Goal: Use online tool/utility: Use online tool/utility

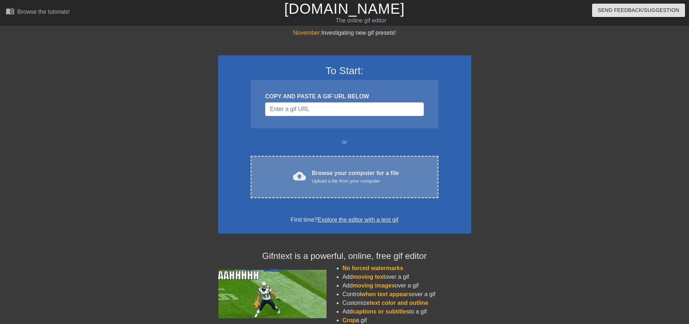
click at [343, 197] on div "cloud_upload Browse your computer for a file Upload a file from your computer C…" at bounding box center [344, 177] width 187 height 42
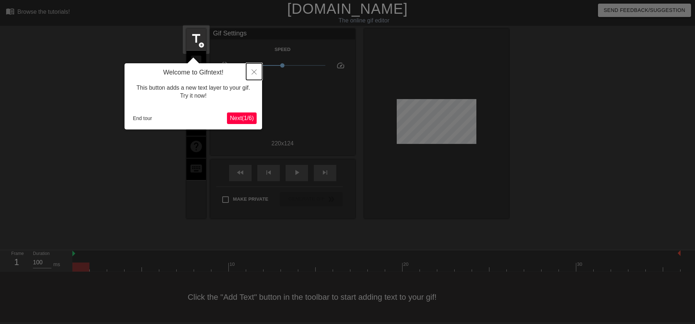
click at [253, 74] on icon "Close" at bounding box center [253, 71] width 5 height 5
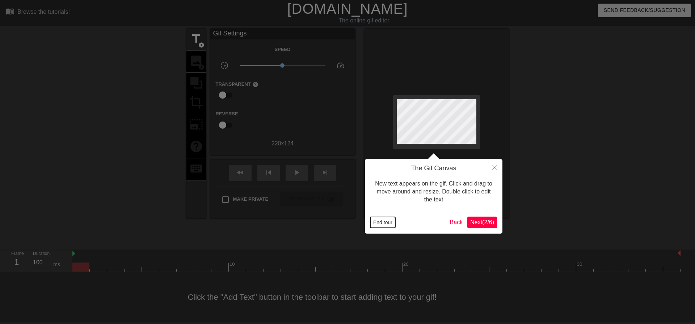
click at [383, 225] on button "End tour" at bounding box center [382, 222] width 25 height 11
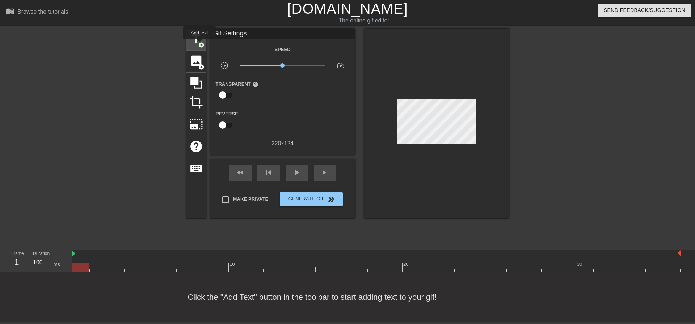
click at [199, 44] on span "add_circle" at bounding box center [201, 45] width 6 height 6
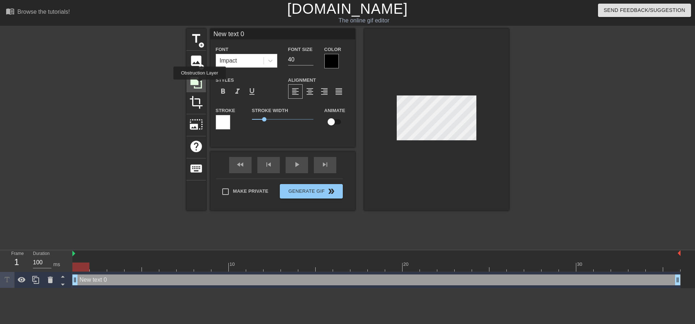
click at [199, 85] on icon at bounding box center [196, 83] width 14 height 14
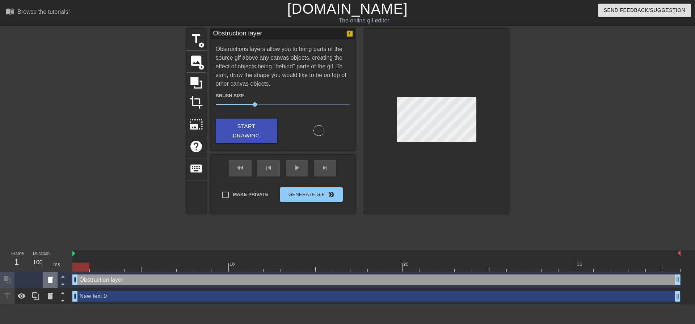
click at [49, 280] on icon at bounding box center [50, 280] width 5 height 7
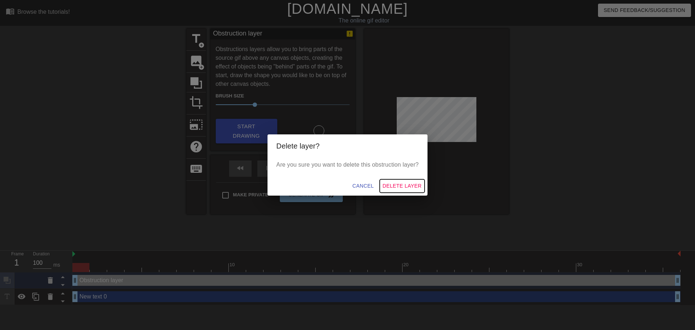
click at [402, 185] on span "Delete Layer" at bounding box center [401, 185] width 39 height 9
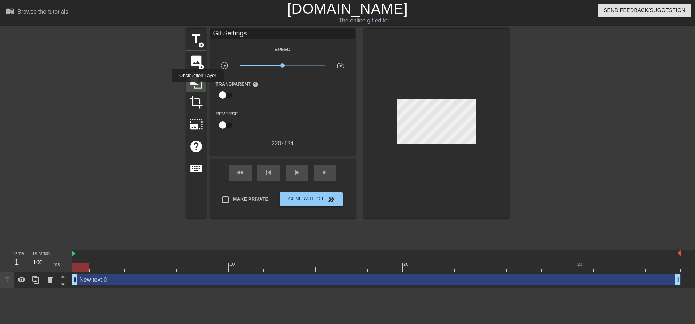
click at [198, 87] on icon at bounding box center [196, 83] width 12 height 12
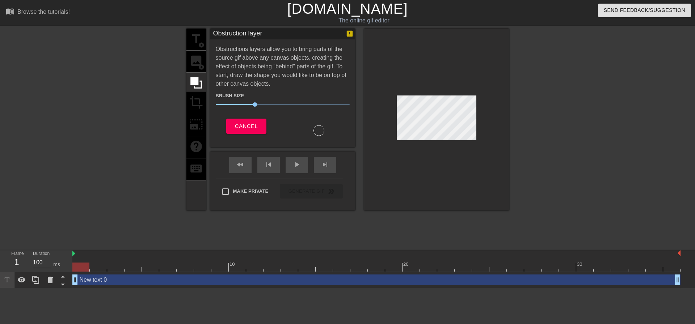
click at [200, 106] on div "title add_circle image add_circle crop photo_size_select_large help keyboard" at bounding box center [196, 120] width 20 height 182
click at [253, 126] on span "Cancel" at bounding box center [246, 126] width 23 height 9
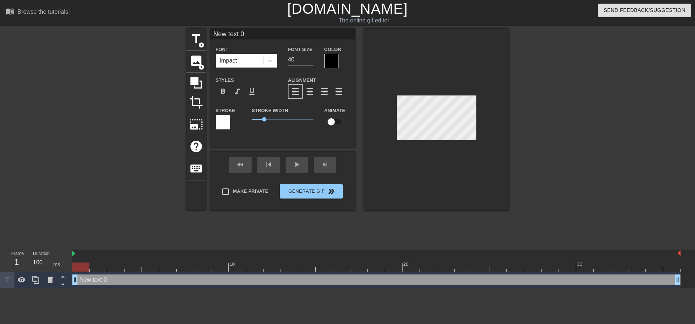
scroll to position [1, 2]
type input "New text"
type textarea "New text"
type input "New text"
type textarea "New text"
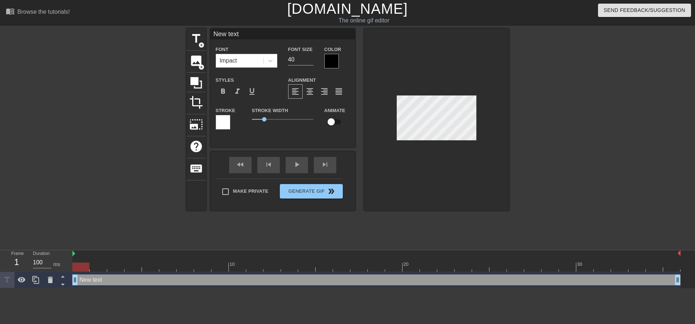
type input "New tex"
type textarea "New tex"
type input "New te"
type textarea "New te"
type input "New t"
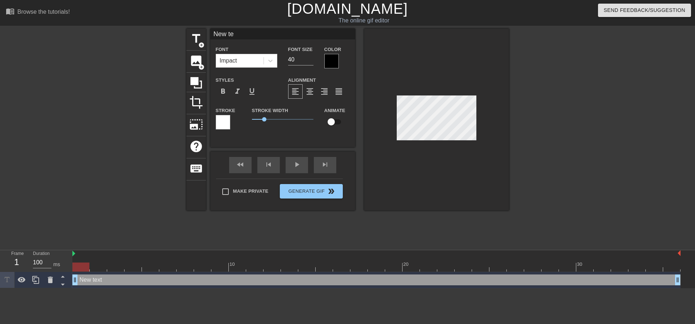
type textarea "New t"
type input "New"
type textarea "New"
type input "New"
type textarea "New"
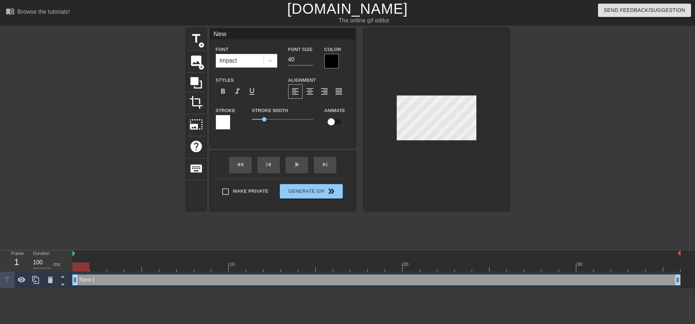
type input "Ne"
type textarea "Ne"
type input "N"
type textarea "N"
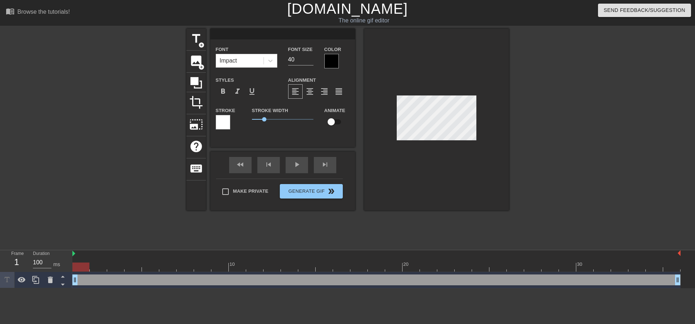
type input "V"
type textarea "V"
type input "Ve"
type textarea "Ve"
type input "Ven"
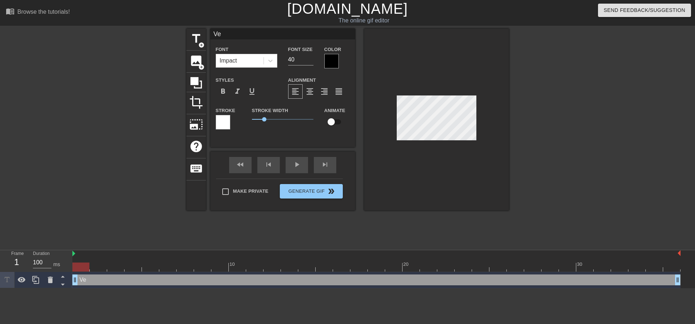
type textarea "Ven"
type input "Vend"
type textarea "Vend"
type input "Vendo"
type textarea "Vendo"
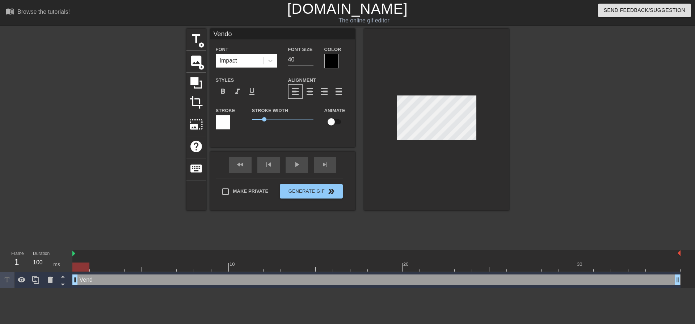
type input "Vendop"
type textarea "Vendop"
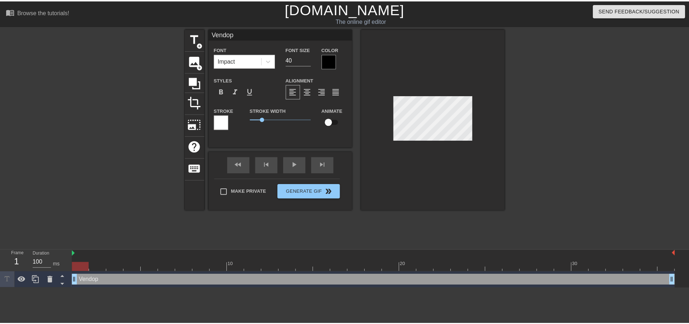
scroll to position [1, 1]
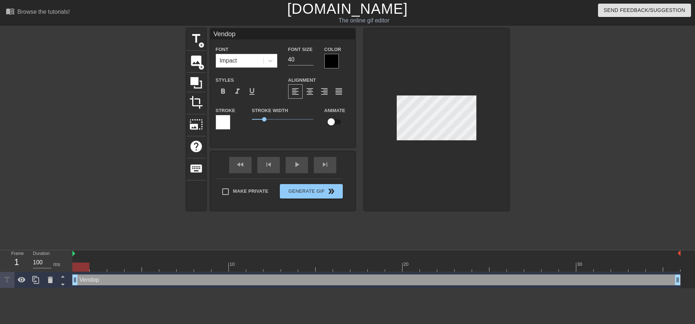
type input "Vendopr"
type textarea "Vendopr"
type input "Vendop"
type textarea "Vendop"
type input "Vendo"
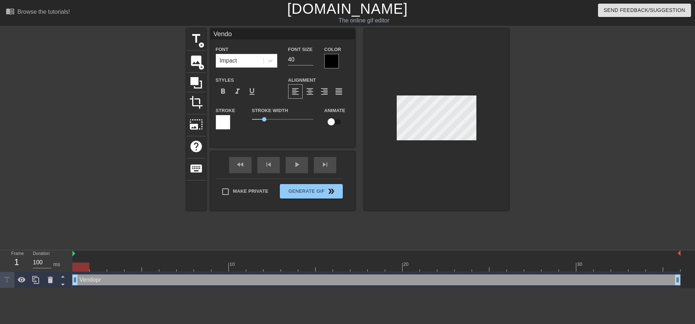
type textarea "Vendo"
type input "Vendor"
type textarea "Vendor"
click at [196, 62] on span "image" at bounding box center [196, 61] width 14 height 14
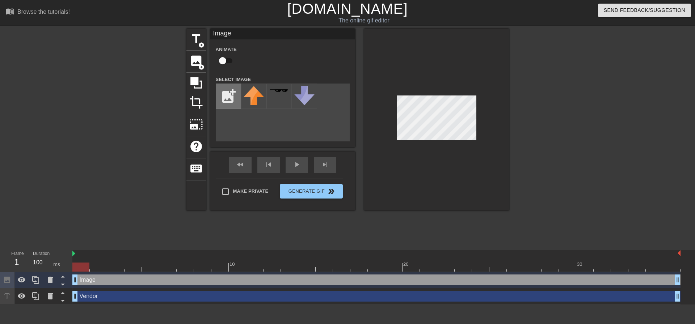
click at [228, 98] on input "file" at bounding box center [228, 96] width 25 height 25
type input "C:\fakepath\W_Empty.jpg"
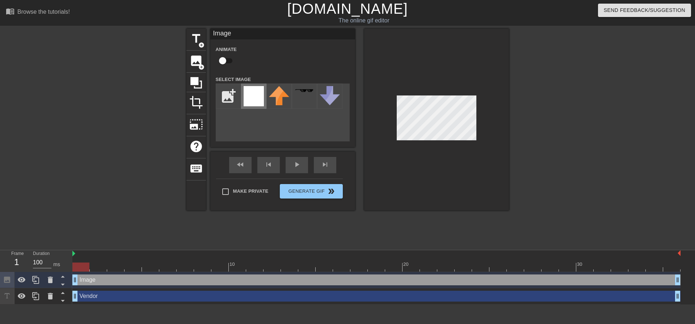
click at [259, 93] on img at bounding box center [253, 96] width 20 height 20
click at [520, 135] on div at bounding box center [571, 137] width 109 height 217
click at [547, 148] on div at bounding box center [571, 137] width 109 height 217
click at [546, 149] on div at bounding box center [571, 137] width 109 height 217
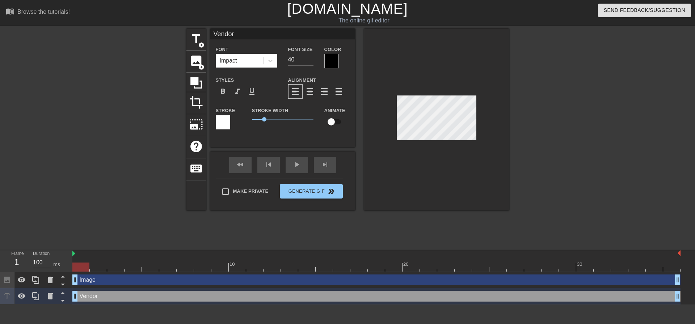
drag, startPoint x: 106, startPoint y: 298, endPoint x: 110, endPoint y: 274, distance: 24.6
click at [110, 274] on div "Image drag_handle drag_handle Vendor drag_handle drag_handle" at bounding box center [383, 288] width 622 height 33
click at [64, 294] on icon at bounding box center [63, 293] width 4 height 2
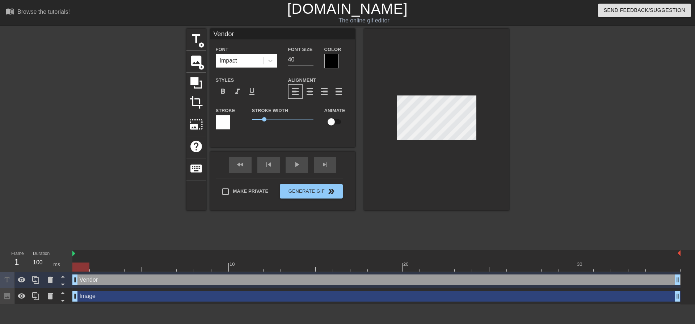
click at [518, 139] on div at bounding box center [571, 137] width 109 height 217
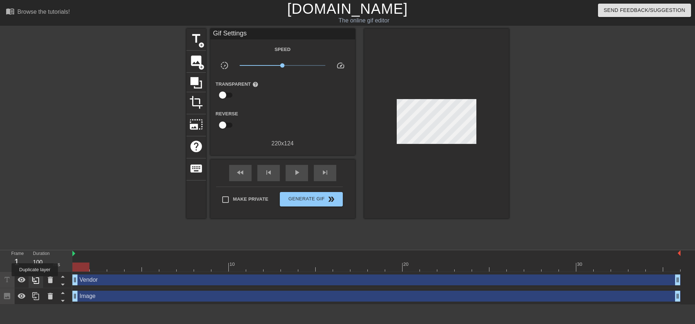
click at [35, 281] on icon at bounding box center [35, 280] width 7 height 8
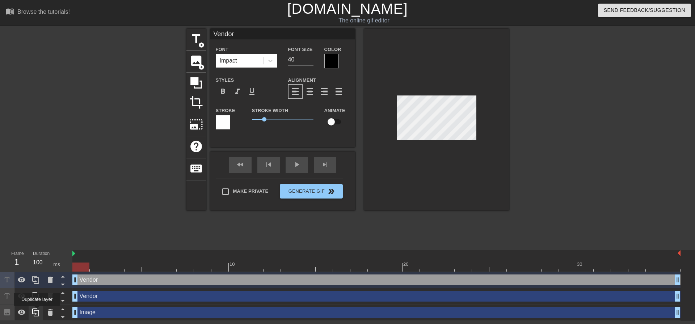
click at [37, 311] on icon at bounding box center [35, 313] width 7 height 8
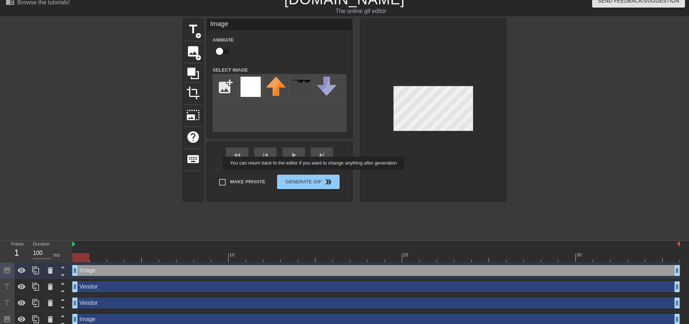
scroll to position [14, 0]
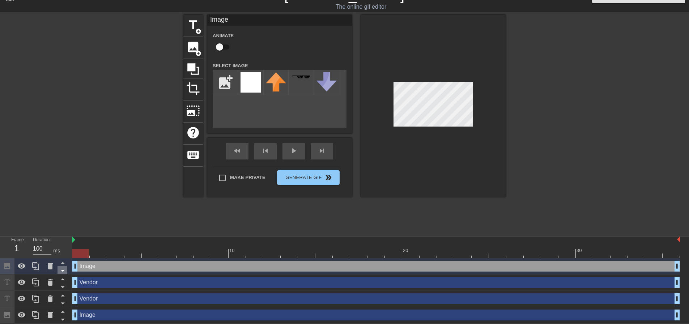
click at [63, 271] on icon at bounding box center [63, 271] width 4 height 2
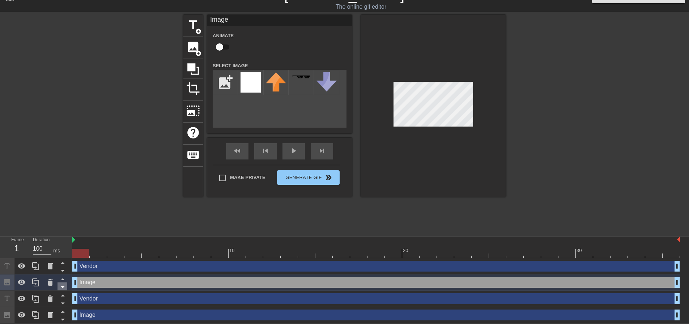
click at [65, 287] on icon at bounding box center [62, 287] width 9 height 9
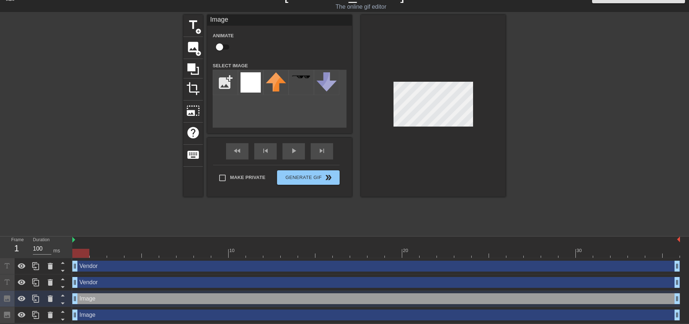
scroll to position [0, 0]
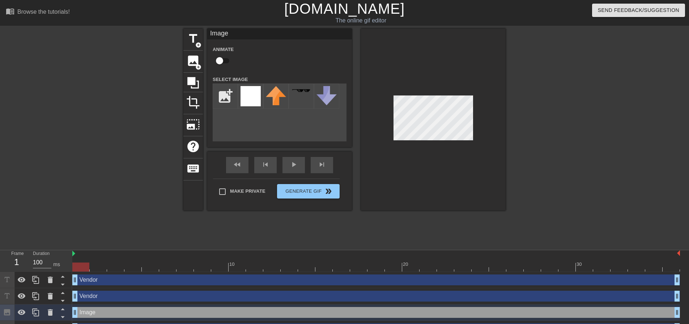
click at [493, 131] on div at bounding box center [433, 120] width 145 height 182
click at [426, 141] on div at bounding box center [433, 120] width 145 height 182
click at [518, 137] on div at bounding box center [568, 137] width 109 height 217
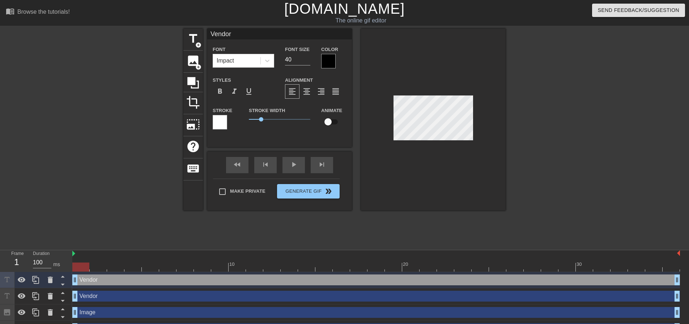
click at [527, 136] on div at bounding box center [568, 137] width 109 height 217
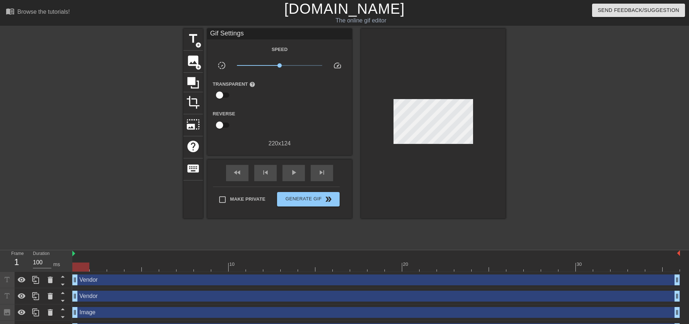
click at [426, 142] on div at bounding box center [433, 124] width 145 height 190
click at [536, 129] on div at bounding box center [568, 137] width 109 height 217
click at [629, 144] on div "title add_circle image add_circle crop photo_size_select_large help keyboard Gi…" at bounding box center [344, 137] width 689 height 217
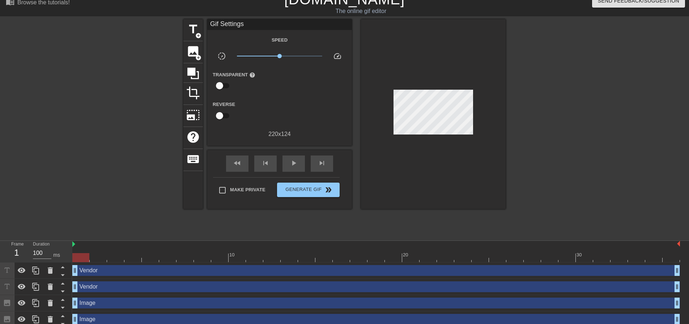
scroll to position [14, 0]
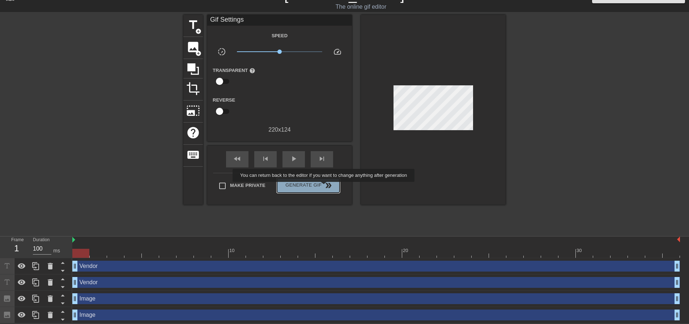
click at [324, 187] on span "double_arrow" at bounding box center [328, 185] width 9 height 9
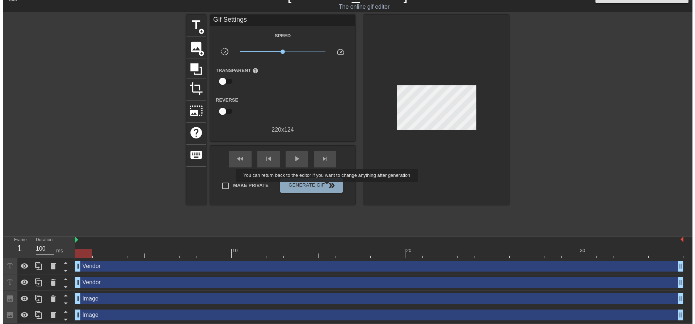
scroll to position [0, 0]
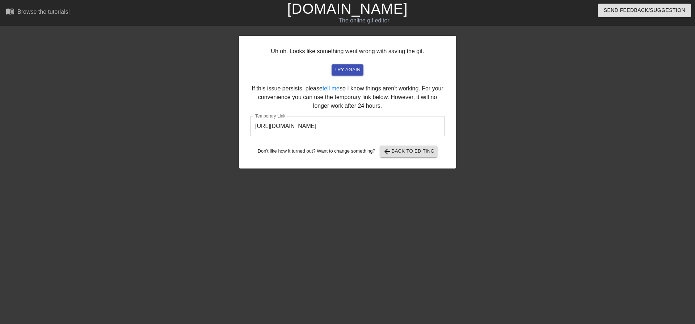
click at [419, 126] on input "[URL][DOMAIN_NAME]" at bounding box center [347, 126] width 195 height 20
